Goal: Obtain resource: Obtain resource

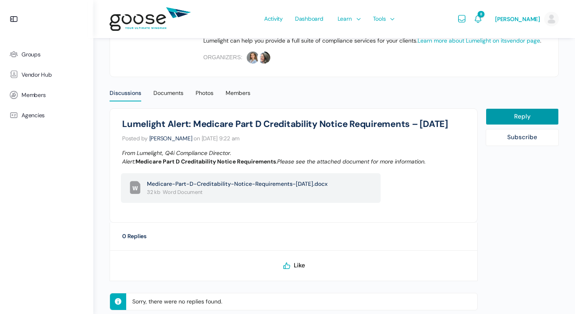
scroll to position [203, 0]
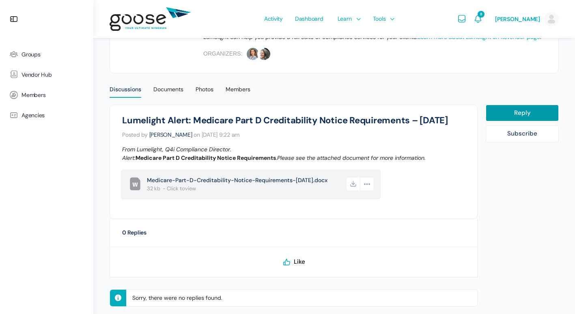
click at [277, 185] on link "Medicare-Part-D-Creditability-Notice-Requirements-[DATE].docx 32 KB Word Docume…" at bounding box center [258, 184] width 230 height 25
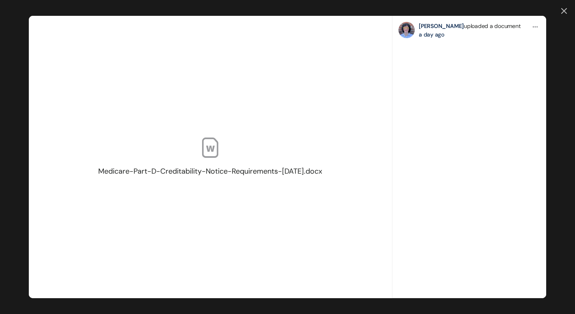
click at [568, 15] on div "Medicare-Part-D-Creditability-Notice-Requirements-[DATE].docx Public All Member…" at bounding box center [287, 157] width 575 height 314
click at [565, 13] on icon at bounding box center [564, 11] width 6 height 6
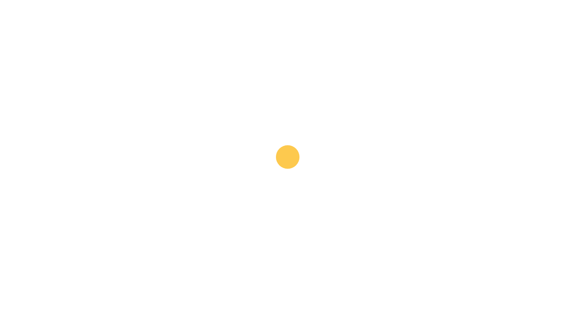
scroll to position [0, 0]
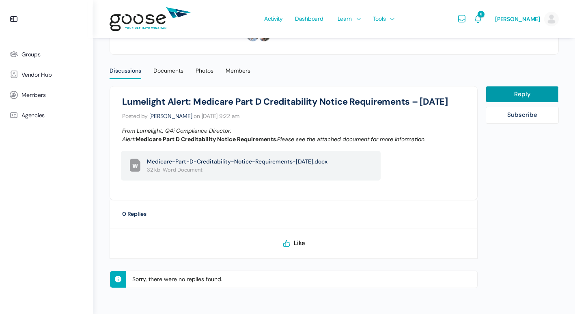
scroll to position [221, 0]
